Goal: Communication & Community: Answer question/provide support

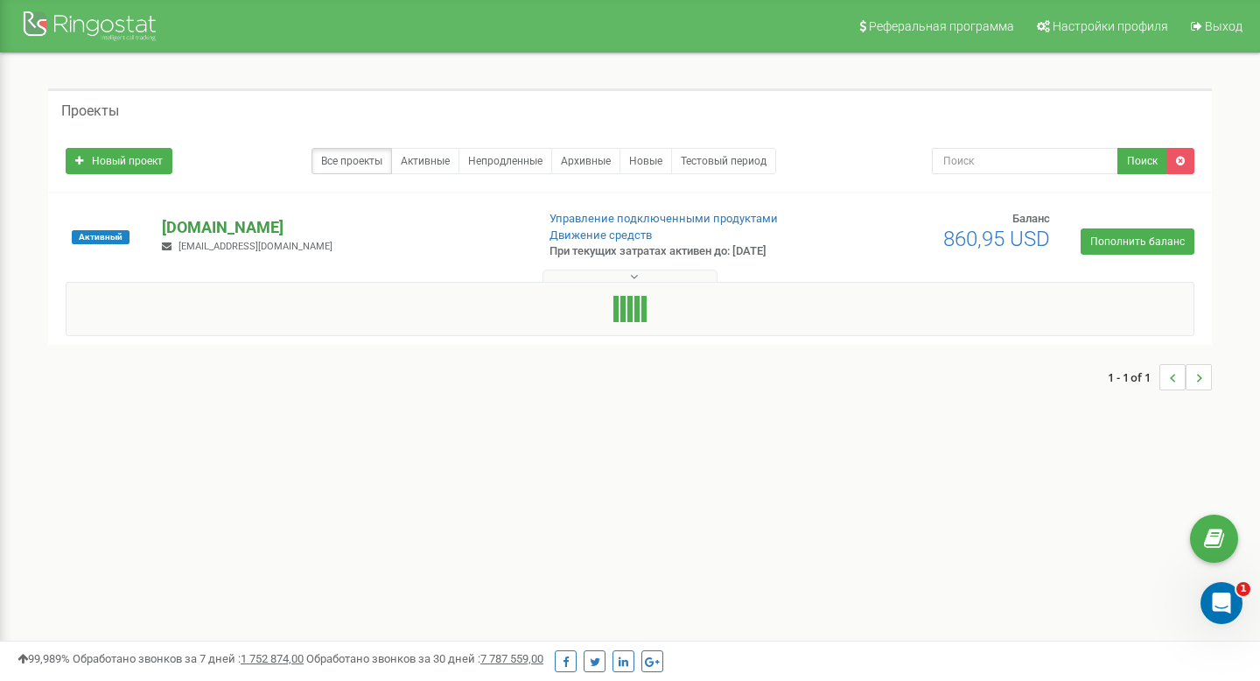
click at [234, 227] on p "[DOMAIN_NAME]" at bounding box center [341, 227] width 359 height 23
click at [213, 229] on p "[DOMAIN_NAME]" at bounding box center [341, 227] width 359 height 23
click at [1214, 608] on icon "Открыть службу сообщений Intercom" at bounding box center [1219, 600] width 29 height 29
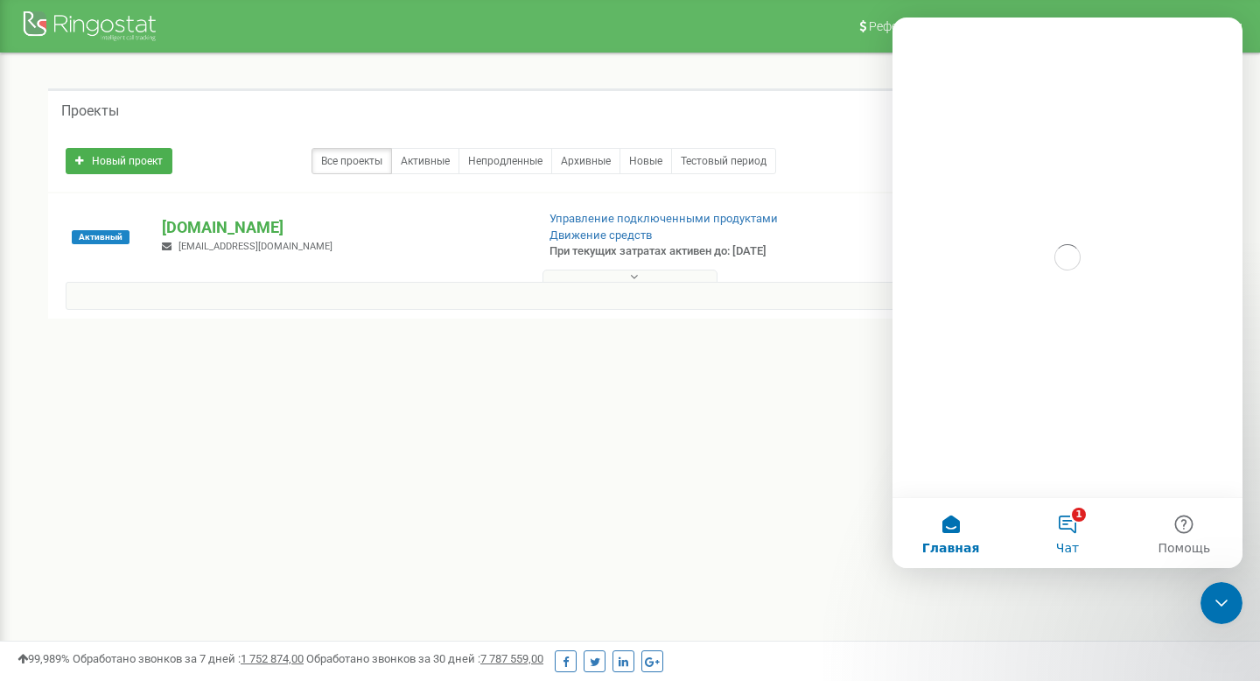
click at [1070, 512] on button "1 Чат" at bounding box center [1067, 533] width 116 height 70
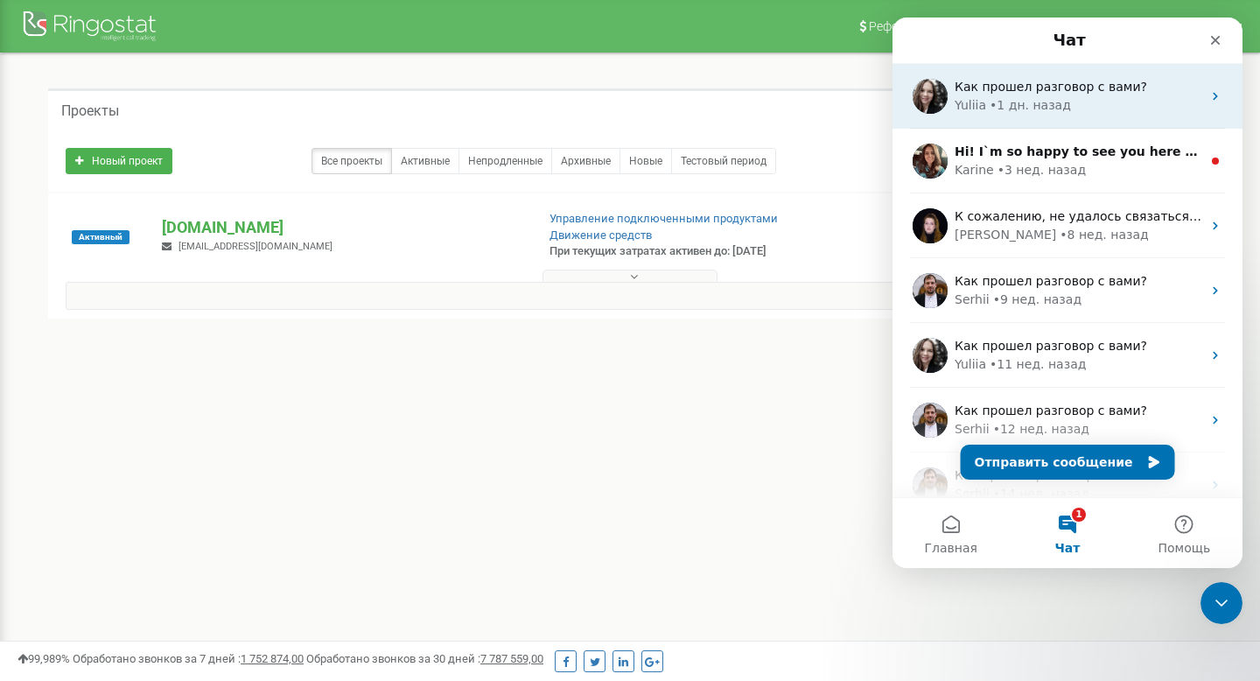
click at [1116, 78] on div "Как прошел разговор с вами?" at bounding box center [1077, 87] width 247 height 18
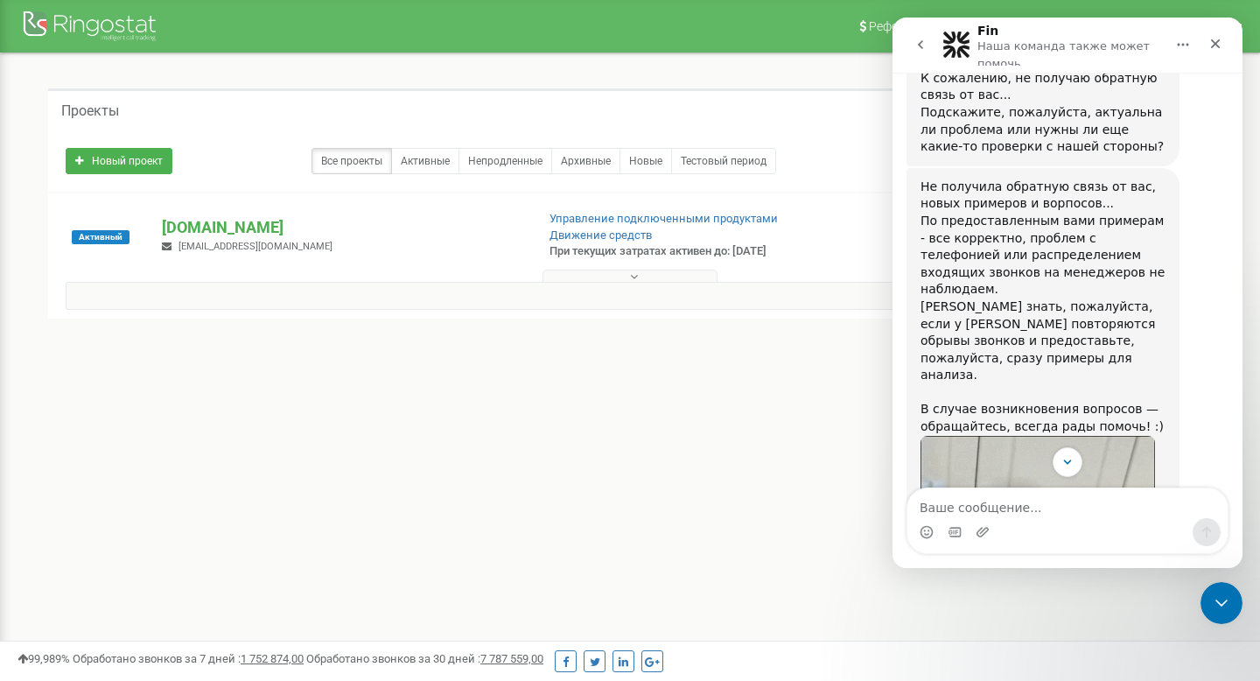
scroll to position [3196, 0]
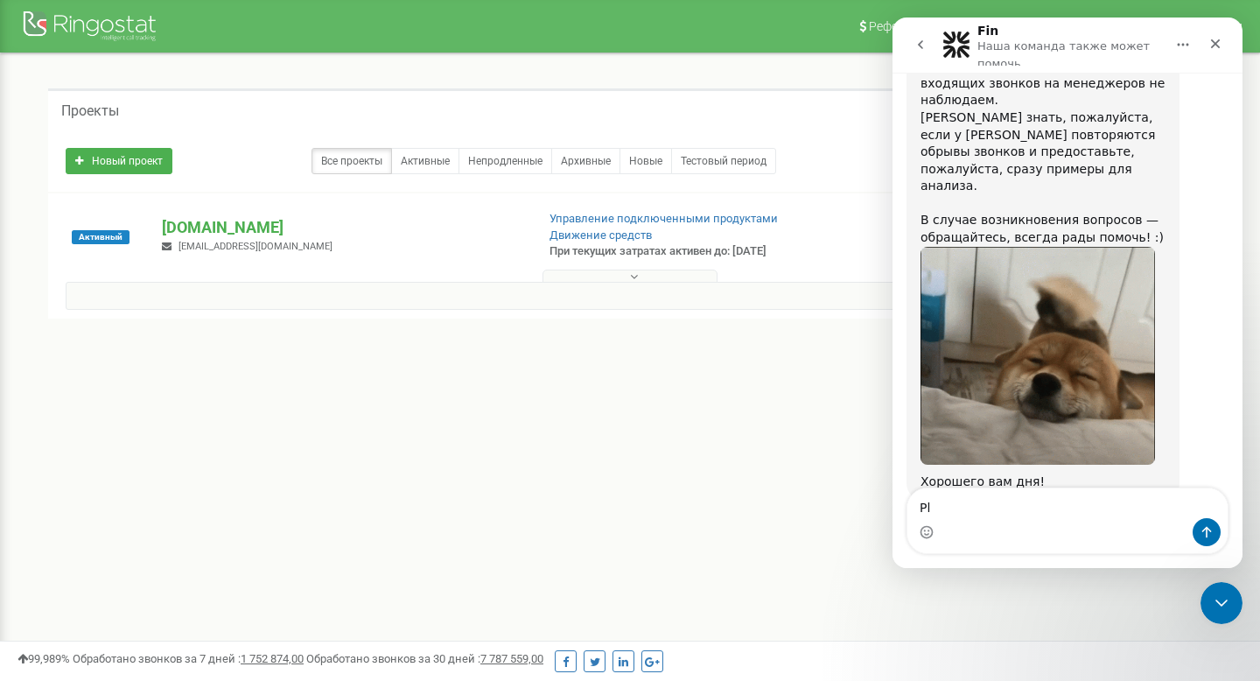
type textarea "P"
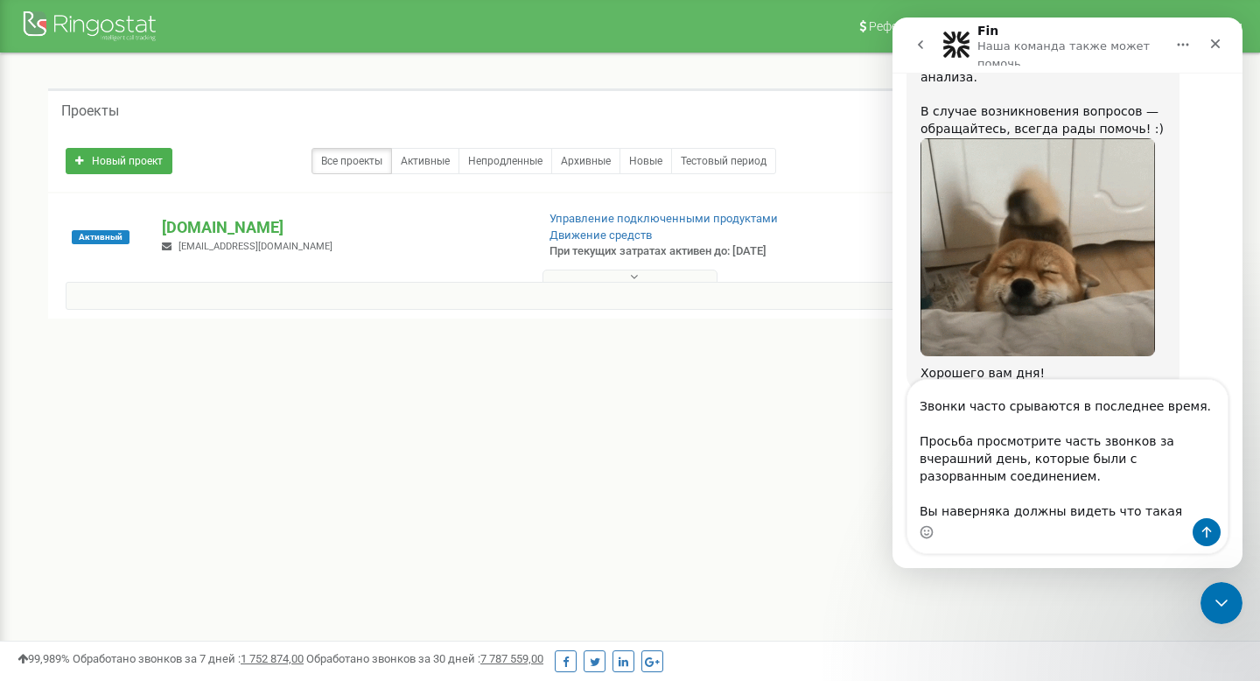
scroll to position [98, 0]
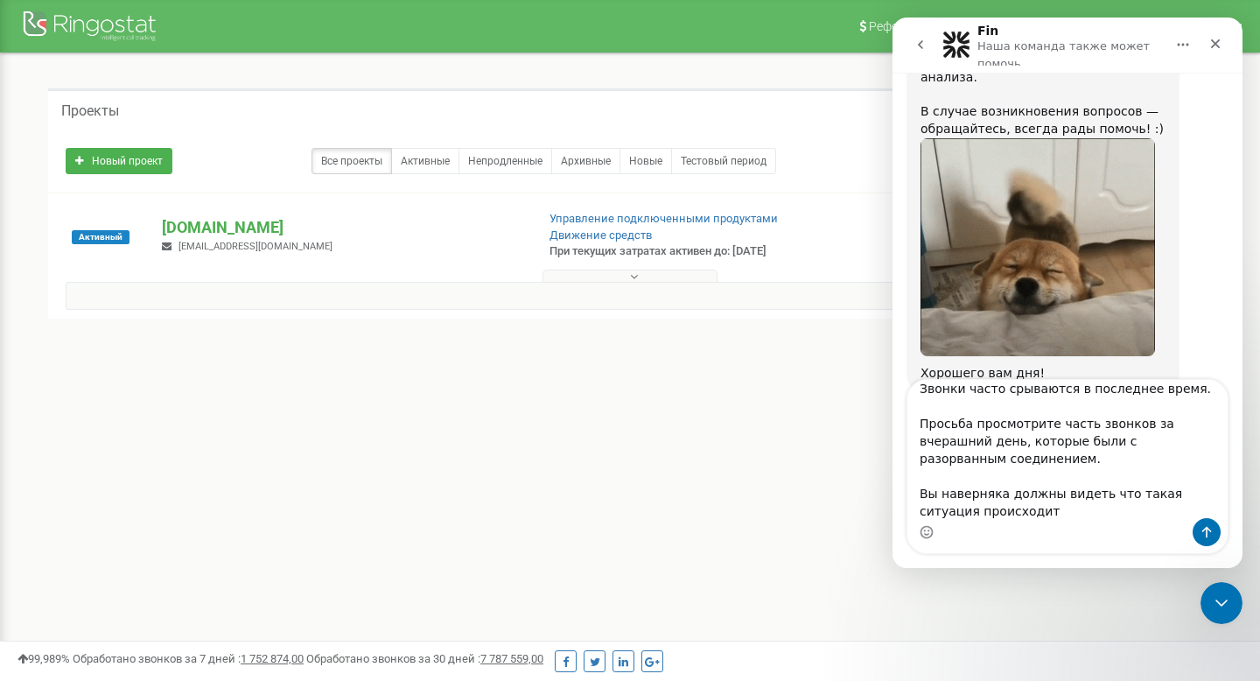
type textarea "Здравствуйте! В общем ситуация у нас критическая. Клиенты жалуются и пишут уже …"
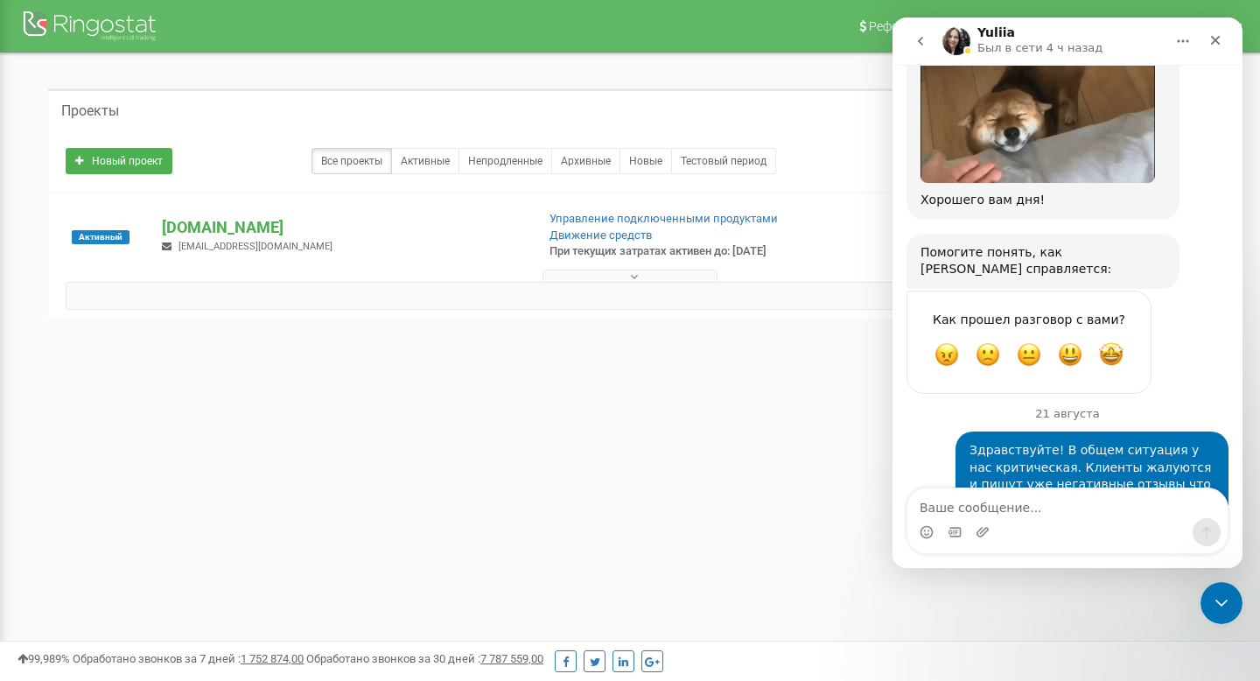
scroll to position [3462, 0]
